Goal: Navigation & Orientation: Find specific page/section

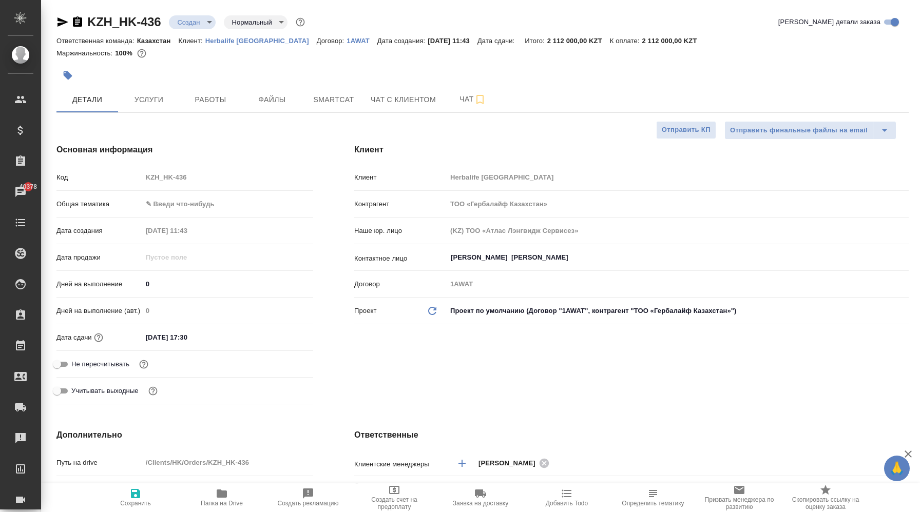
select select "RU"
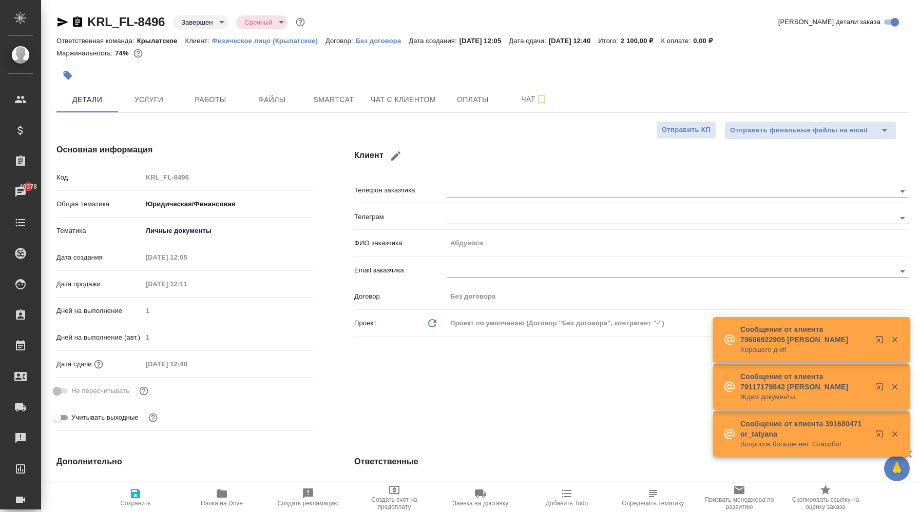
select select "RU"
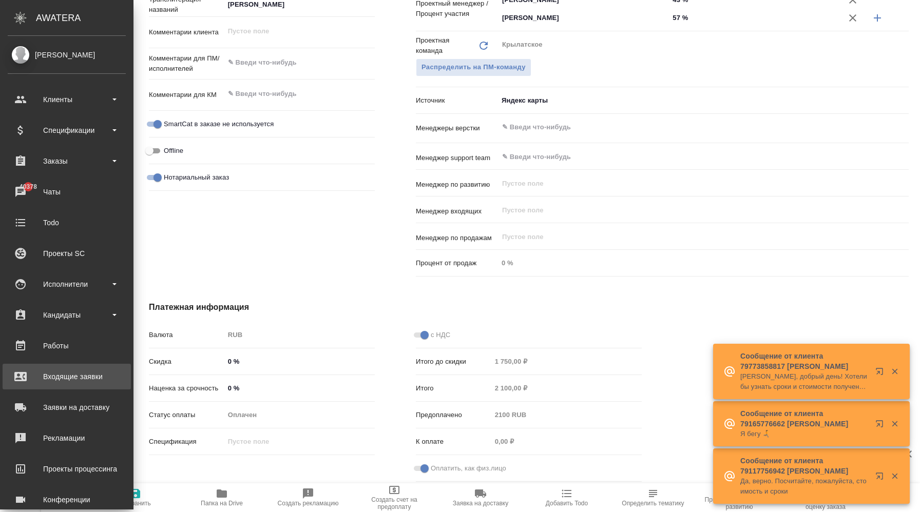
click at [79, 383] on div "Входящие заявки" at bounding box center [67, 376] width 118 height 15
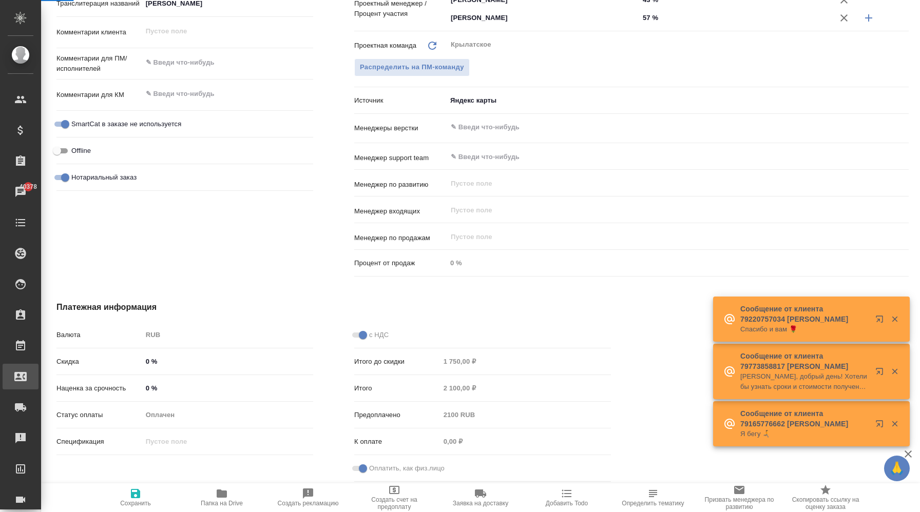
select select "RU"
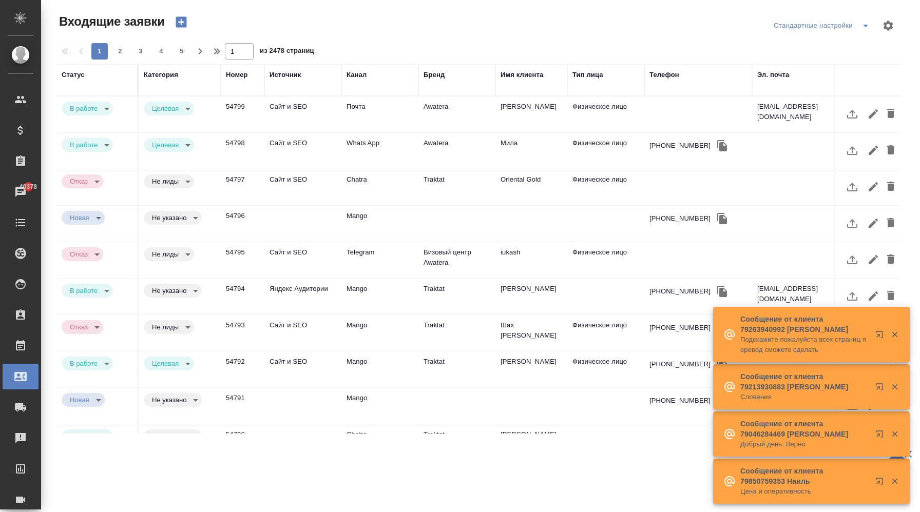
click at [502, 9] on div "Входящие заявки Стандартные настройки 1 2 3 4 5 1 из 2478 страниц Статус Катего…" at bounding box center [482, 219] width 863 height 439
